Goal: Information Seeking & Learning: Learn about a topic

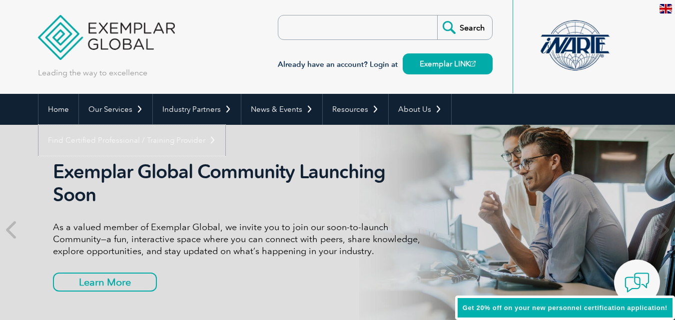
click at [225, 125] on link "Find Certified Professional / Training Provider" at bounding box center [131, 140] width 187 height 31
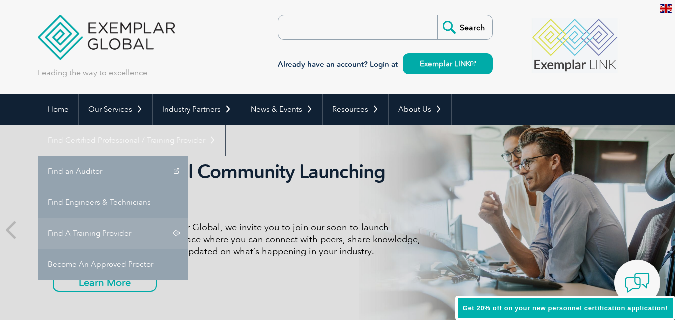
click at [188, 218] on link "Find A Training Provider" at bounding box center [113, 233] width 150 height 31
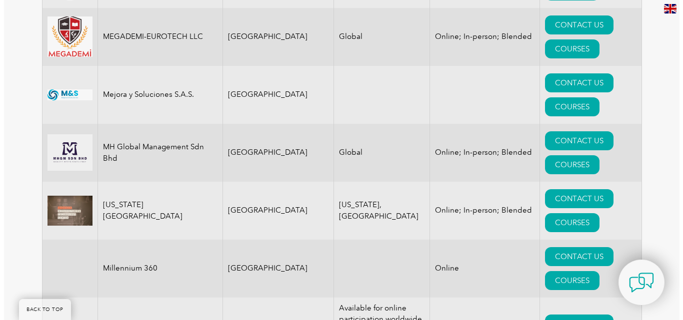
scroll to position [9602, 0]
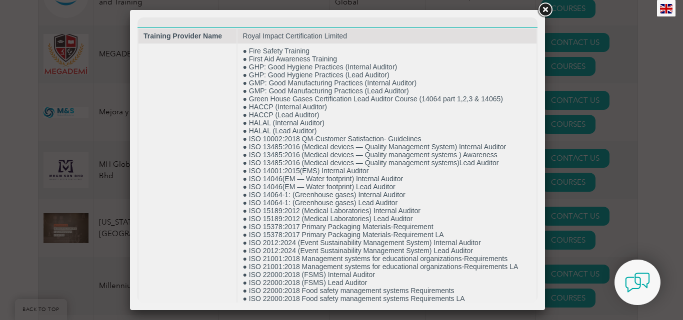
scroll to position [251, 0]
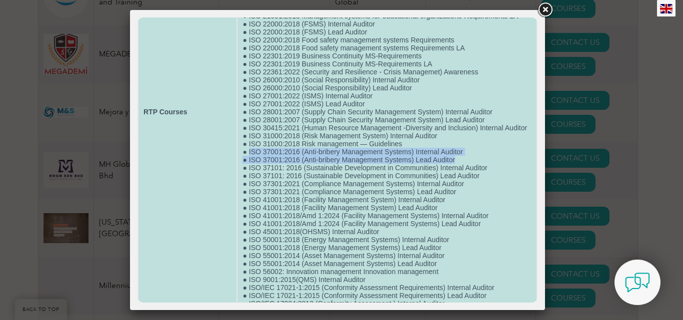
drag, startPoint x: 247, startPoint y: 159, endPoint x: 479, endPoint y: 166, distance: 232.0
click at [479, 166] on td "● Fire Safety Training ● First Aid Awareness Training ● GHP: Good Hygiene Pract…" at bounding box center [386, 112] width 299 height 638
copy td "ISO 37001:2016 (Anti-bribery Management Systems) Internal Auditor ● ISO 37001:2…"
